Goal: Information Seeking & Learning: Learn about a topic

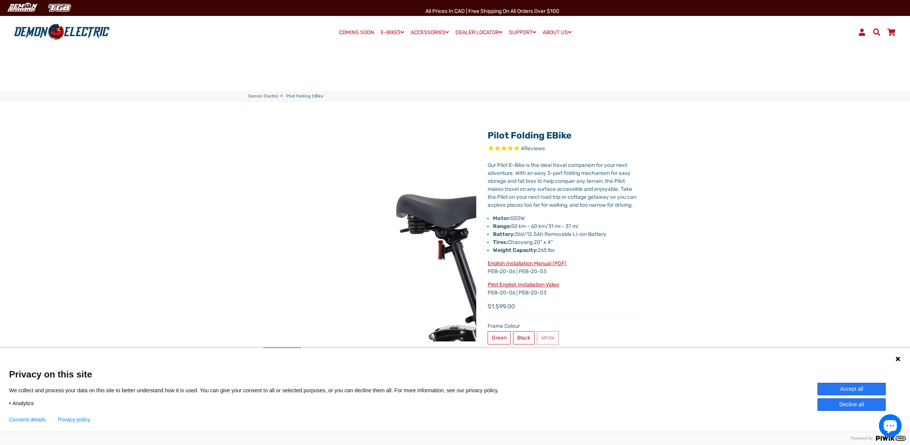
select select "******"
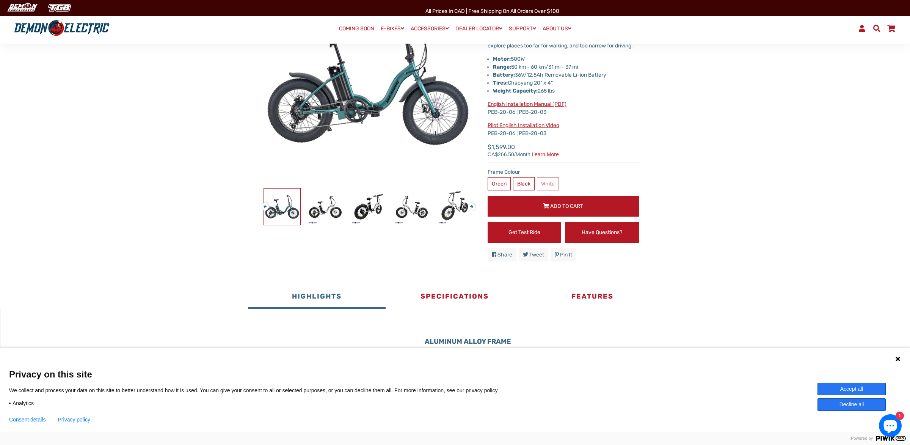
scroll to position [239, 0]
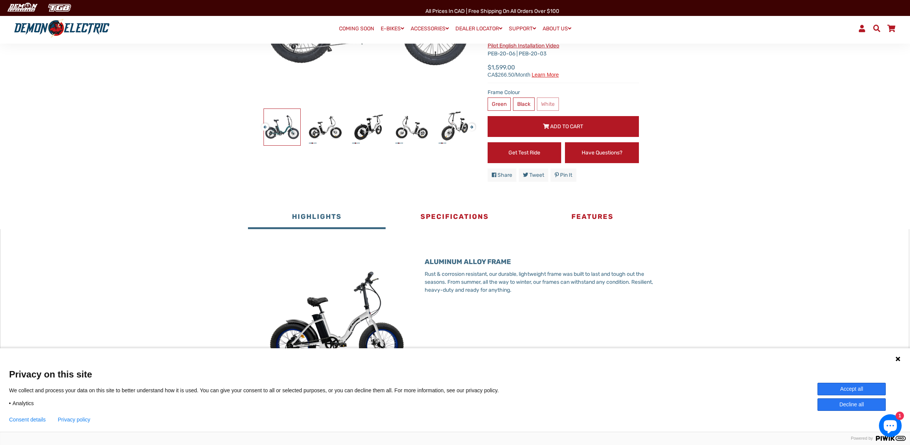
click at [854, 387] on button "Accept all" at bounding box center [851, 388] width 68 height 13
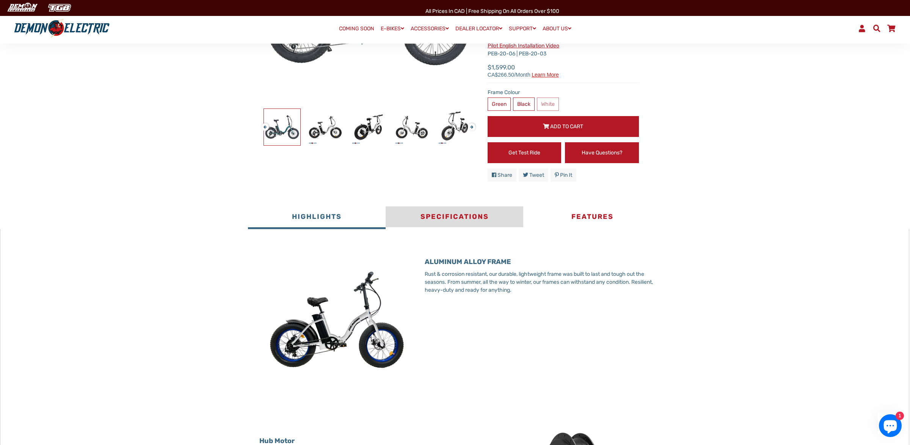
click at [438, 225] on button "Specifications" at bounding box center [454, 217] width 138 height 23
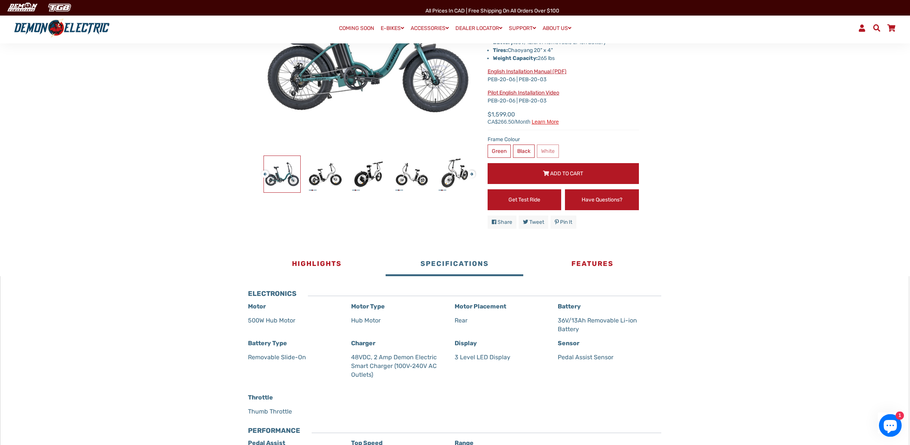
scroll to position [159, 0]
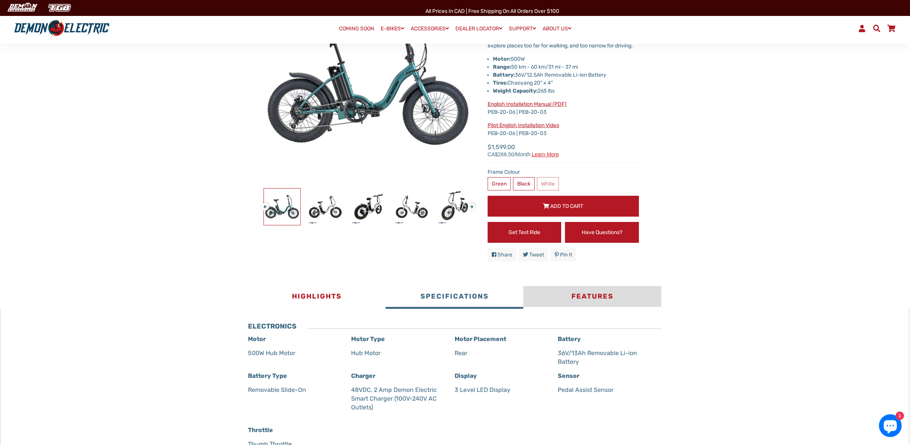
click at [589, 306] on button "Features" at bounding box center [592, 297] width 138 height 23
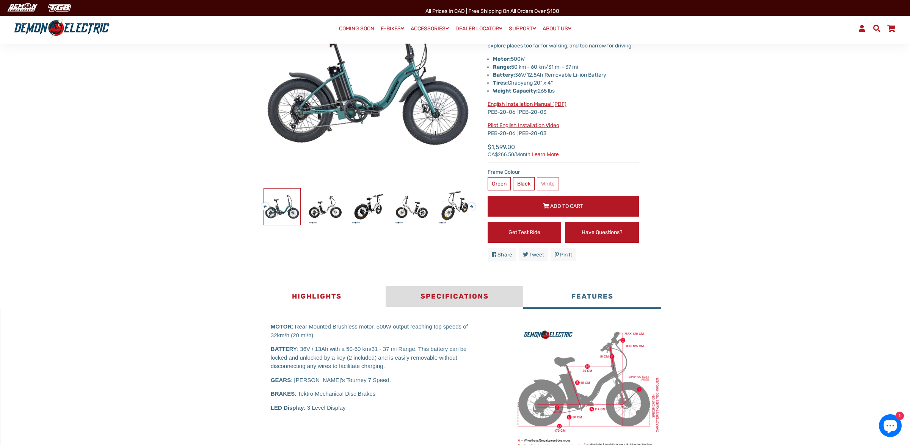
click at [445, 307] on button "Specifications" at bounding box center [454, 297] width 138 height 23
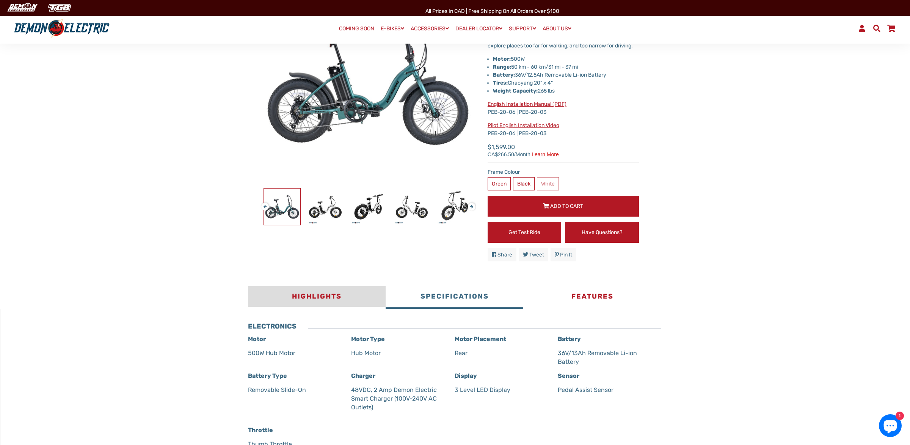
click at [313, 307] on button "Highlights" at bounding box center [317, 297] width 138 height 23
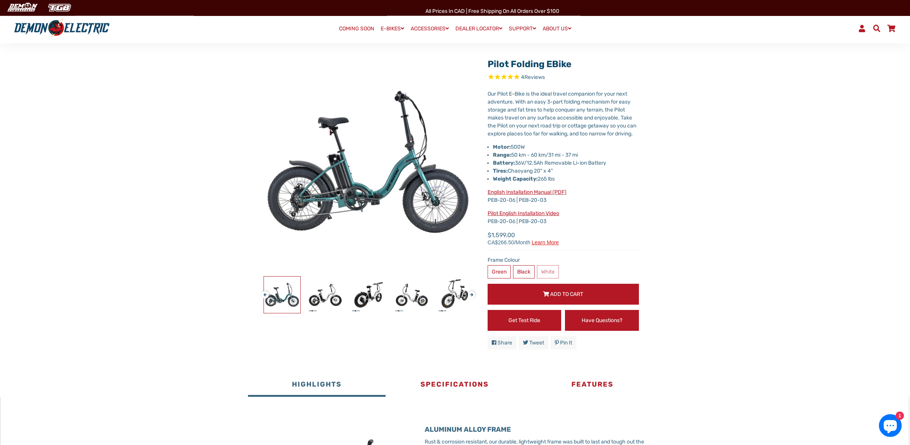
scroll to position [0, 0]
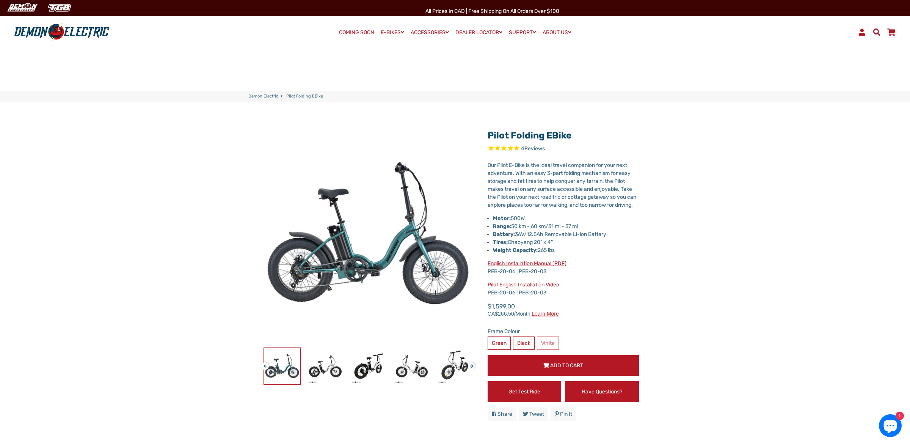
click at [472, 367] on button "Next" at bounding box center [470, 362] width 5 height 9
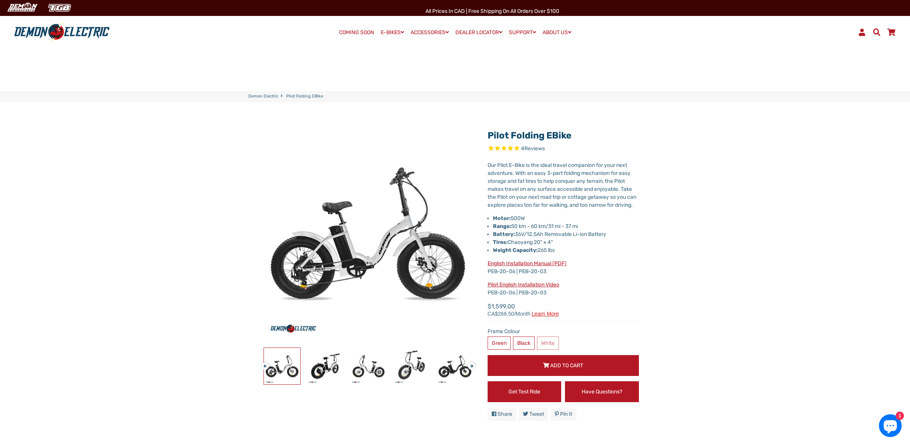
click at [472, 367] on button "Next" at bounding box center [470, 362] width 5 height 9
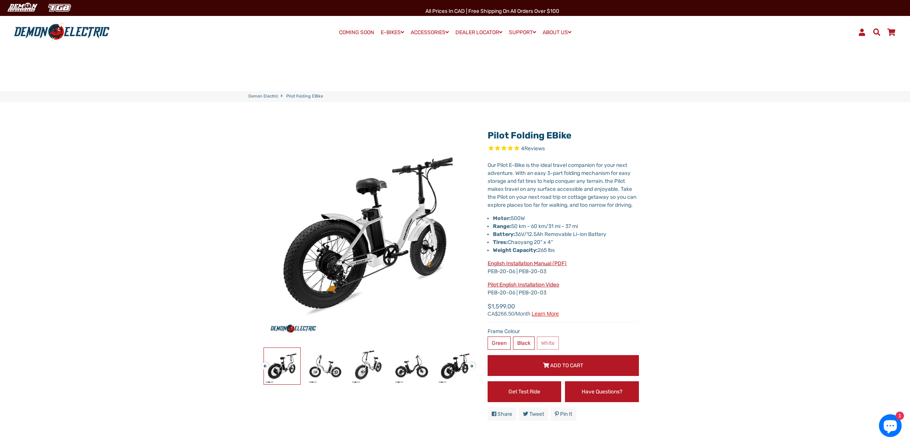
click at [472, 367] on button "Next" at bounding box center [470, 362] width 5 height 9
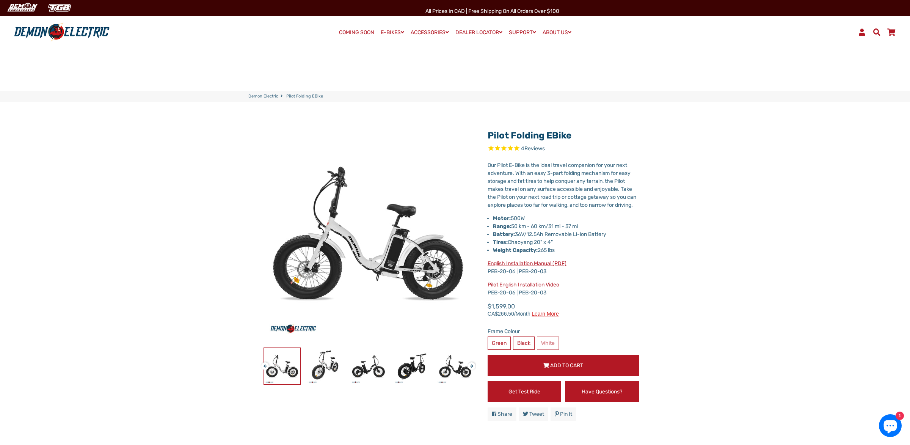
click at [472, 367] on button "Next" at bounding box center [470, 362] width 5 height 9
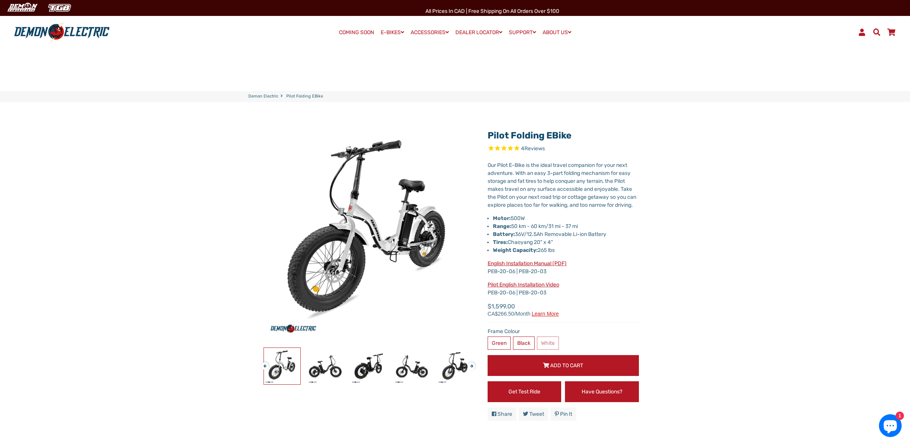
click at [472, 367] on button "Next" at bounding box center [470, 362] width 5 height 9
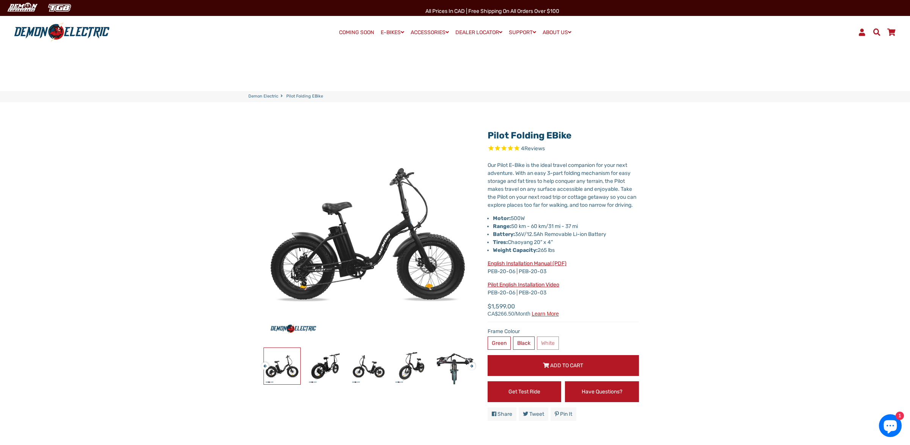
click at [472, 367] on button "Next" at bounding box center [470, 362] width 5 height 9
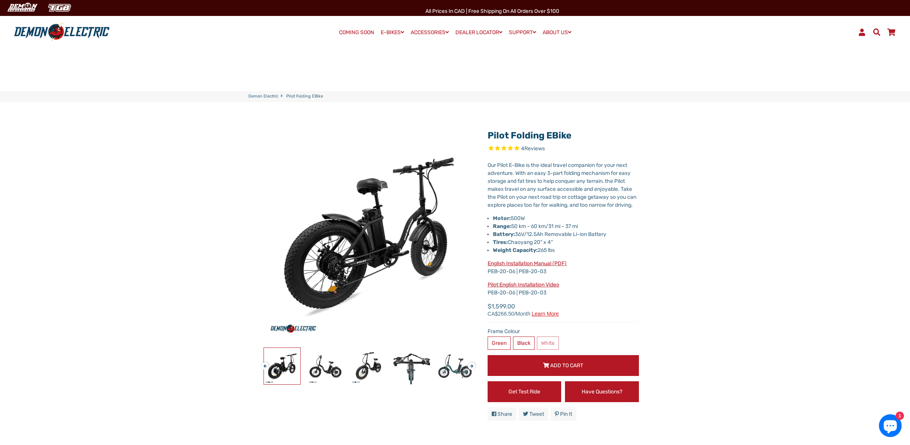
click at [472, 367] on button "Next" at bounding box center [470, 362] width 5 height 9
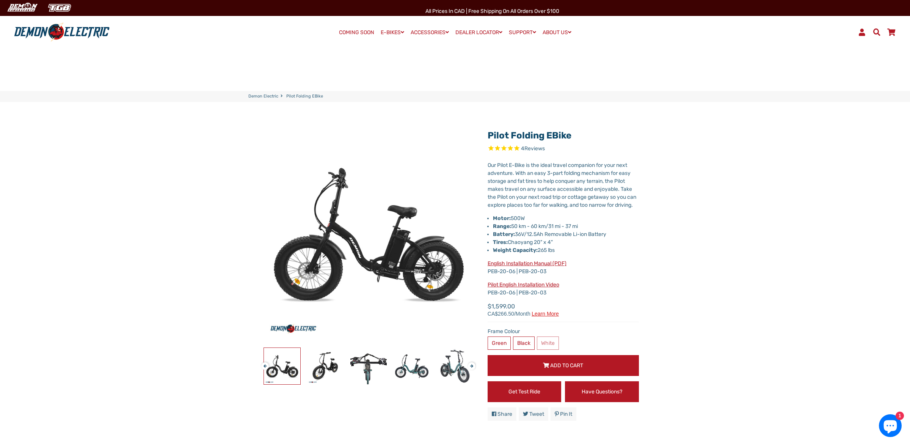
click at [548, 266] on link "English Installation Manual (PDF)" at bounding box center [526, 263] width 79 height 6
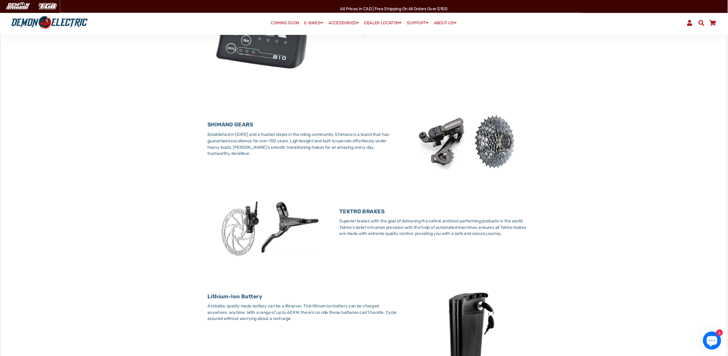
scroll to position [876, 0]
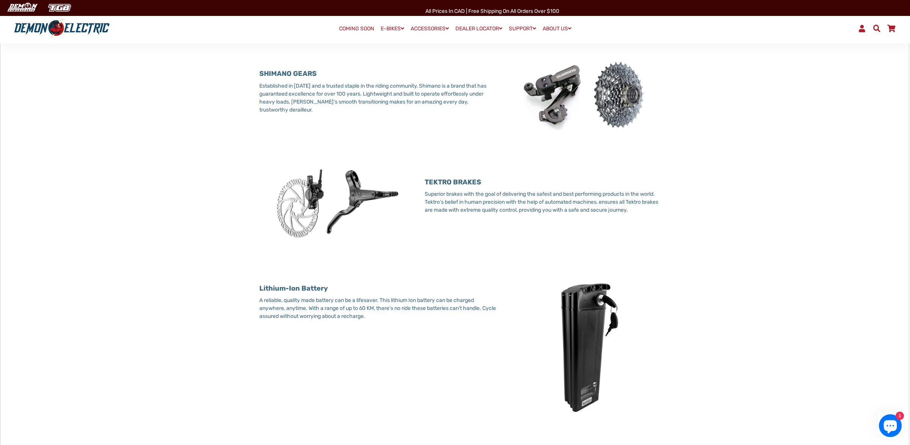
click at [584, 407] on img at bounding box center [584, 346] width 154 height 154
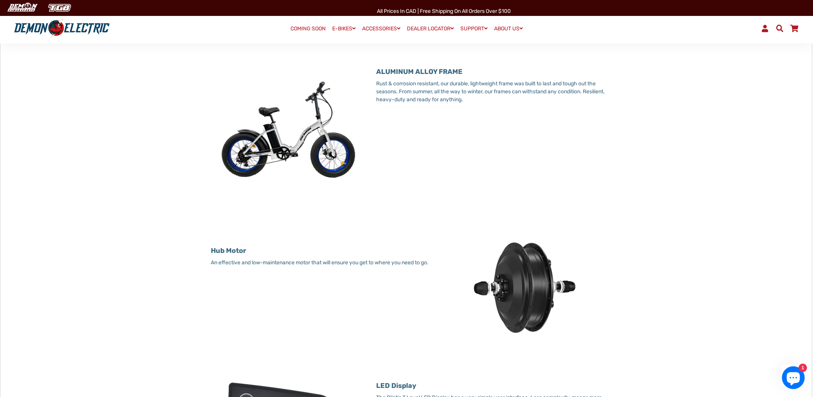
scroll to position [0, 0]
